Goal: Information Seeking & Learning: Find specific fact

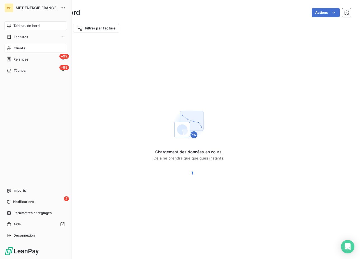
click at [23, 46] on span "Clients" at bounding box center [19, 48] width 11 height 5
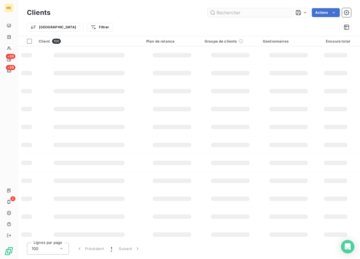
click at [232, 10] on input "text" at bounding box center [250, 12] width 84 height 9
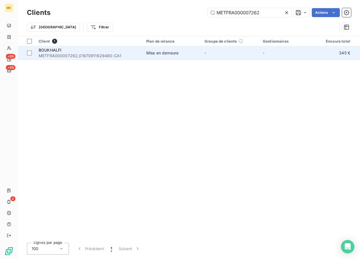
type input "METFRA000007262"
click at [87, 57] on span "METFRA000007262_01670911629480-CA1" at bounding box center [89, 56] width 101 height 6
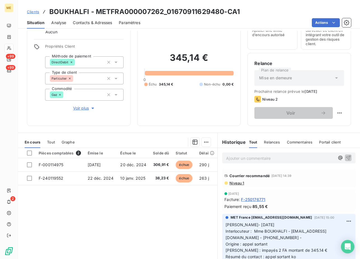
scroll to position [42, 0]
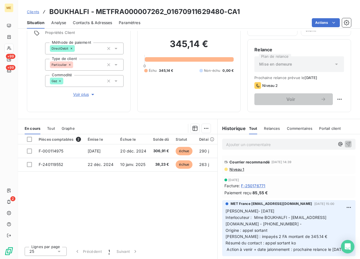
click at [33, 11] on span "Clients" at bounding box center [33, 12] width 12 height 4
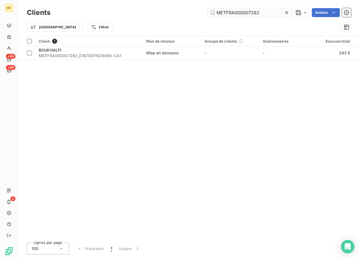
click at [250, 12] on input "METFRA000007262" at bounding box center [250, 12] width 84 height 9
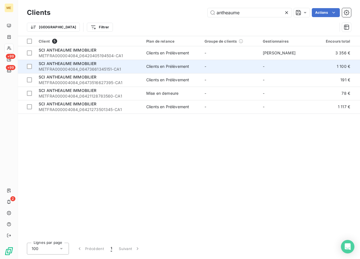
type input "antheaume"
click at [84, 63] on span "SCI ANTHEAUME IMMOBILIER" at bounding box center [68, 63] width 58 height 5
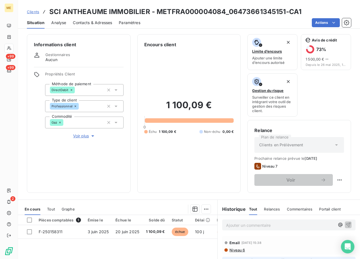
click at [33, 13] on span "Clients" at bounding box center [33, 12] width 12 height 4
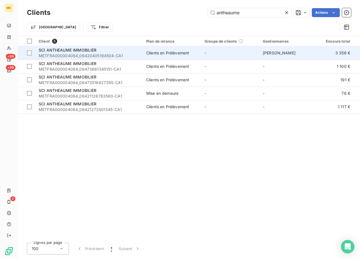
click at [92, 52] on div "SCI ANTHEAUME IMMOBILIER" at bounding box center [89, 50] width 101 height 6
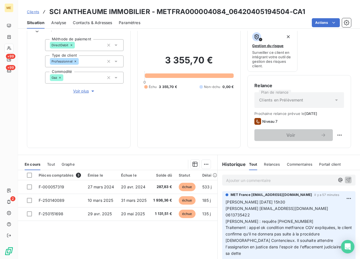
scroll to position [81, 0]
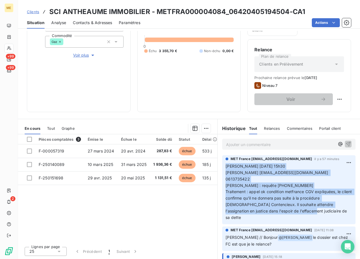
drag, startPoint x: 336, startPoint y: 205, endPoint x: 222, endPoint y: 169, distance: 119.8
click at [222, 169] on div "MET France [EMAIL_ADDRESS][DOMAIN_NAME] il y a 57 minutes [PERSON_NAME] [DATE] …" at bounding box center [288, 189] width 133 height 69
copy span "[PERSON_NAME] [DATE] 15h30 [PERSON_NAME] [EMAIL_ADDRESS][DOMAIN_NAME] 061373542…"
click at [33, 9] on link "Clients" at bounding box center [33, 12] width 12 height 6
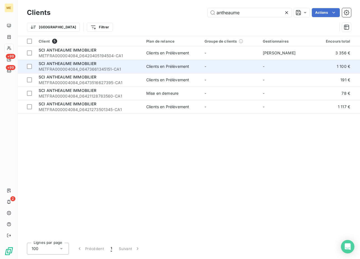
click at [78, 66] on span "SCI ANTHEAUME IMMOBILIER" at bounding box center [68, 63] width 58 height 5
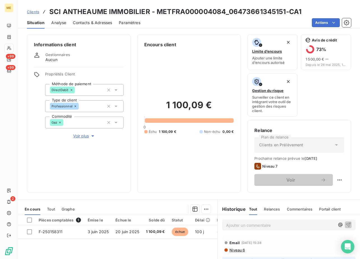
scroll to position [81, 0]
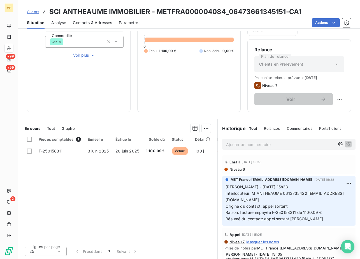
click at [257, 147] on p "Ajouter un commentaire ﻿" at bounding box center [280, 144] width 109 height 7
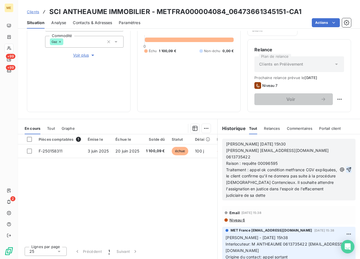
click at [347, 171] on icon "button" at bounding box center [349, 169] width 5 height 5
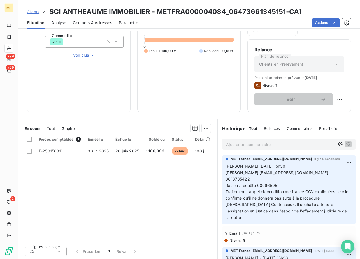
click at [34, 13] on span "Clients" at bounding box center [33, 12] width 12 height 4
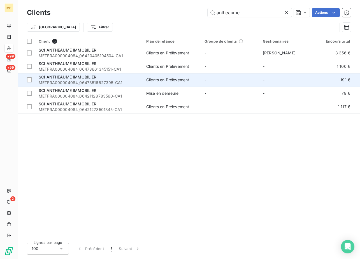
click at [82, 78] on span "SCI ANTHEAUME IMMOBILIER" at bounding box center [68, 77] width 58 height 5
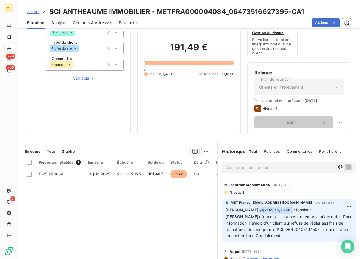
scroll to position [81, 0]
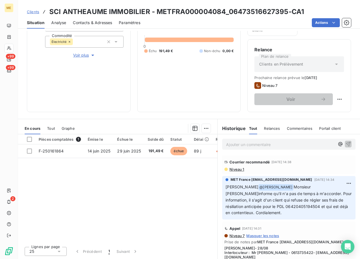
click at [247, 152] on div "Ajouter un commentaire ﻿" at bounding box center [289, 144] width 142 height 20
click at [252, 145] on p "Ajouter un commentaire ﻿" at bounding box center [280, 144] width 109 height 7
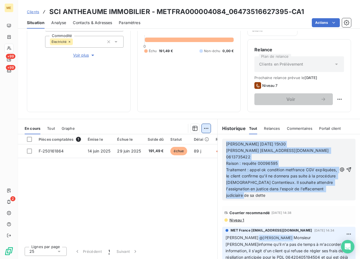
drag, startPoint x: 300, startPoint y: 194, endPoint x: 207, endPoint y: 131, distance: 111.8
click at [207, 131] on div "En cours Tout Graphe Pièces comptables 1 Émise le Échue le Solde dû Statut Déla…" at bounding box center [189, 189] width 342 height 140
copy div "[PERSON_NAME] [DATE] 15h30 [PERSON_NAME] [EMAIL_ADDRESS][DOMAIN_NAME] 061373542…"
click at [346, 168] on icon "button" at bounding box center [349, 170] width 6 height 6
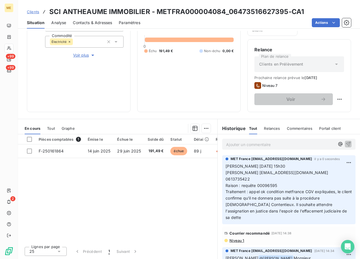
click at [338, 169] on p "[PERSON_NAME] [DATE] 15h30 [PERSON_NAME] [EMAIL_ADDRESS][DOMAIN_NAME] 061373542…" at bounding box center [289, 192] width 127 height 58
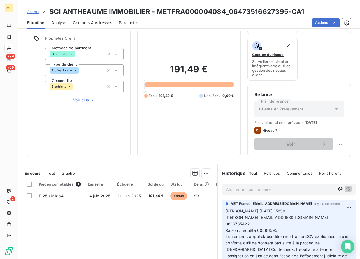
scroll to position [0, 0]
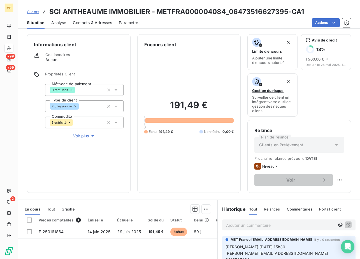
click at [36, 13] on span "Clients" at bounding box center [33, 12] width 12 height 4
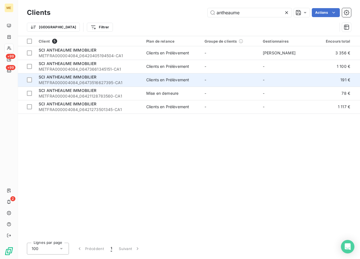
click at [84, 77] on span "SCI ANTHEAUME IMMOBILIER" at bounding box center [68, 77] width 58 height 5
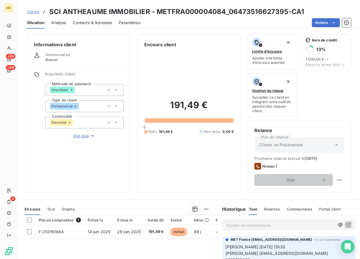
scroll to position [81, 0]
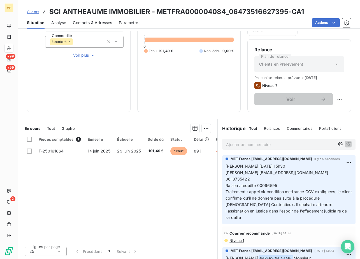
click at [33, 14] on link "Clients" at bounding box center [33, 12] width 12 height 6
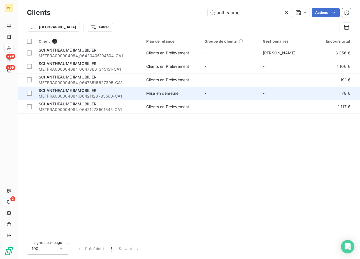
click at [82, 87] on td "SCI ANTHEAUME IMMOBILIER METFRA000004084_06421128783560-CA1" at bounding box center [89, 93] width 108 height 13
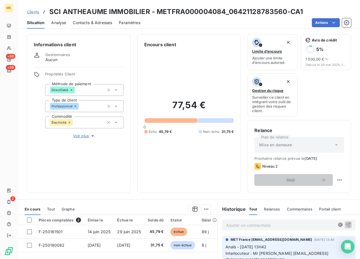
scroll to position [81, 0]
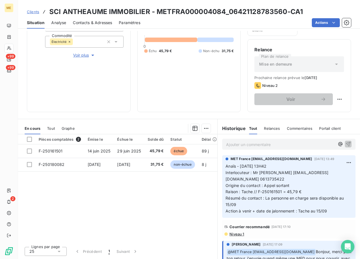
click at [237, 149] on div "Ajouter un commentaire ﻿" at bounding box center [288, 144] width 133 height 11
click at [242, 146] on p "Ajouter un commentaire ﻿" at bounding box center [280, 144] width 109 height 7
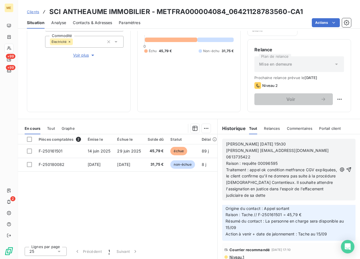
scroll to position [28, 0]
click at [347, 169] on icon "button" at bounding box center [349, 169] width 5 height 5
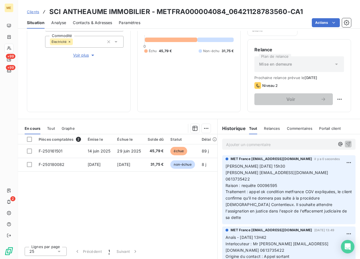
scroll to position [0, 0]
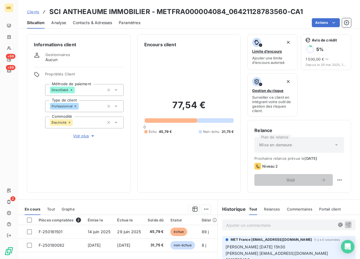
click at [33, 14] on link "Clients" at bounding box center [33, 12] width 12 height 6
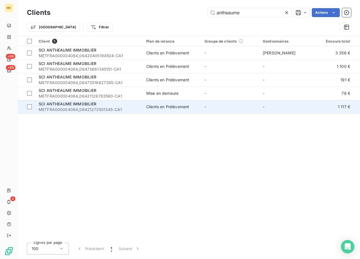
click at [68, 110] on span "METFRA000004084_06421273501345-CA1" at bounding box center [89, 110] width 101 height 6
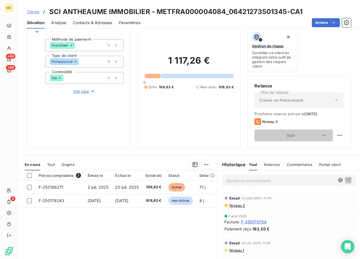
scroll to position [81, 0]
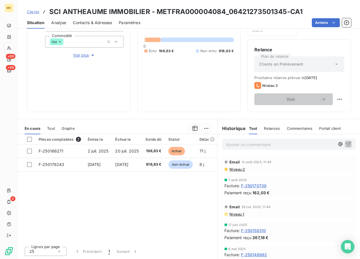
click at [238, 144] on p "Ajouter un commentaire ﻿" at bounding box center [280, 144] width 109 height 7
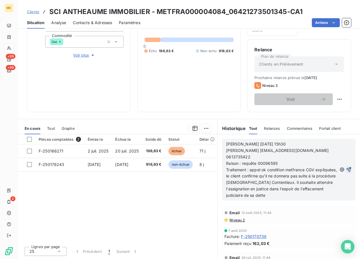
click at [347, 169] on icon "button" at bounding box center [349, 169] width 5 height 5
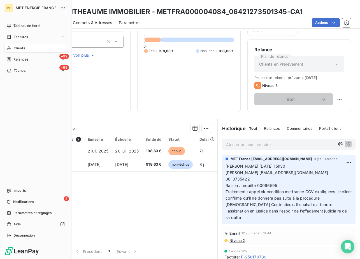
click at [15, 50] on span "Clients" at bounding box center [19, 48] width 11 height 5
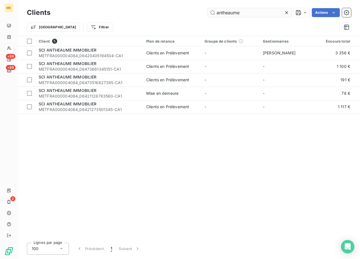
click at [238, 13] on input "antheaume" at bounding box center [250, 12] width 84 height 9
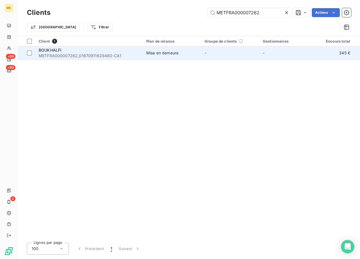
type input "METFRA000007262"
click at [69, 52] on div "BOUKHALFI" at bounding box center [89, 50] width 101 height 6
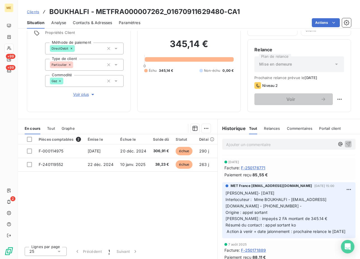
scroll to position [28, 0]
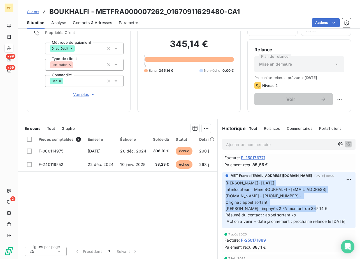
drag, startPoint x: 258, startPoint y: 215, endPoint x: 222, endPoint y: 186, distance: 46.2
click at [222, 186] on div "MET France [EMAIL_ADDRESS][DOMAIN_NAME] [DATE] 15:00 [PERSON_NAME]- [DATE] Inte…" at bounding box center [288, 200] width 133 height 56
copy span "[PERSON_NAME]- [DATE] Interlocuteur : Mme BOUKHALFI - [EMAIL_ADDRESS][DOMAIN_NA…"
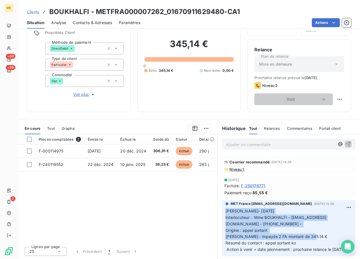
scroll to position [0, 0]
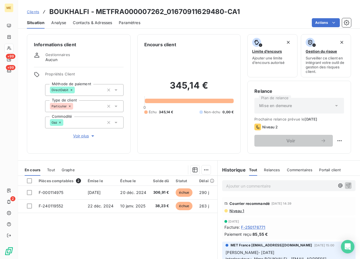
click at [236, 185] on p "Ajouter un commentaire ﻿" at bounding box center [280, 186] width 109 height 7
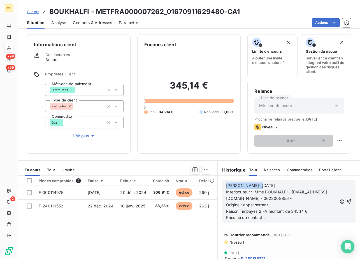
drag, startPoint x: 264, startPoint y: 185, endPoint x: 204, endPoint y: 184, distance: 60.3
click at [204, 184] on div "En cours Tout Graphe Pièces comptables 2 Émise le Échue le Solde dû Statut Déla…" at bounding box center [189, 230] width 342 height 140
click at [268, 217] on p "Résumé du contact :" at bounding box center [281, 218] width 111 height 6
click at [314, 220] on p "Résumé du contact : retour requête" at bounding box center [281, 218] width 111 height 6
click at [318, 218] on p "Résumé du contact : retour requête 00096722 :" at bounding box center [281, 218] width 111 height 6
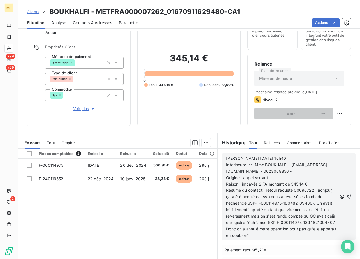
scroll to position [42, 0]
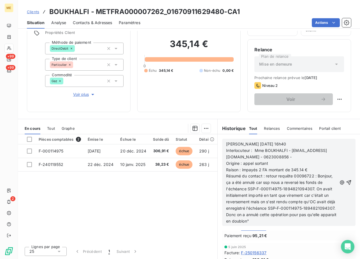
click at [249, 184] on span "Résumé du contact : retour requête 00096722 : Bonjour, ça a été annulé car ssp …" at bounding box center [282, 199] width 112 height 50
click at [331, 220] on div "[PERSON_NAME] [DATE] 16h40 Interlocuteur : Mme BOUKHALFI - [EMAIL_ADDRESS][DOMA…" at bounding box center [289, 183] width 126 height 84
click at [324, 221] on span "Résumé du contact : retour requête 00096722 : Bonjour, un virement été annulé c…" at bounding box center [282, 199] width 112 height 50
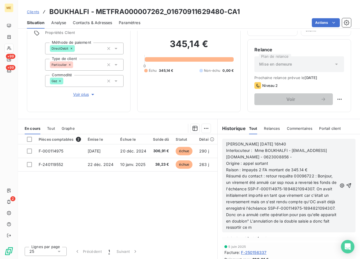
scroll to position [153, 0]
click at [346, 186] on icon "button" at bounding box center [349, 186] width 6 height 6
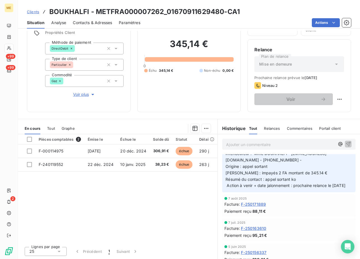
scroll to position [0, 0]
